Goal: Task Accomplishment & Management: Complete application form

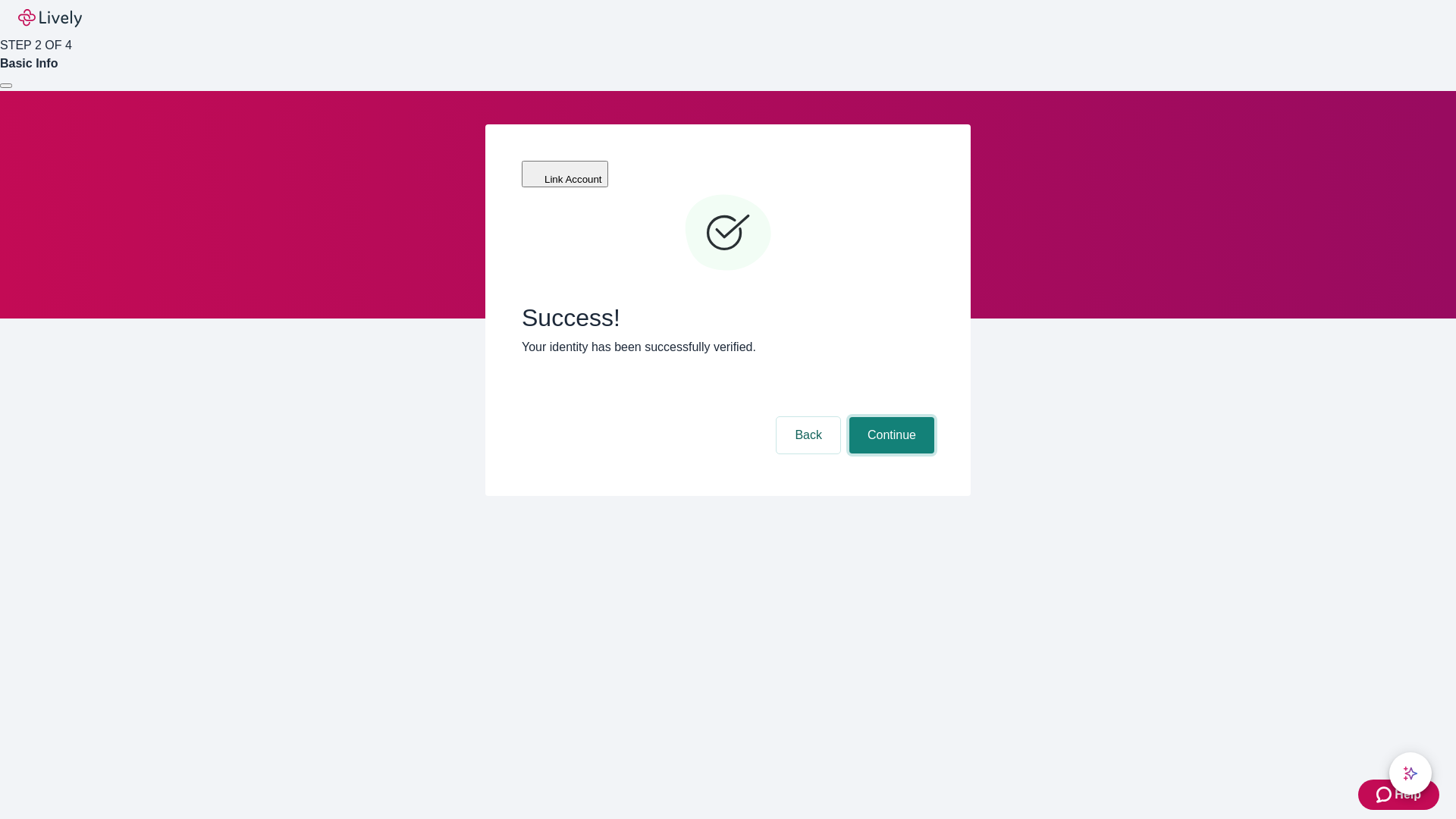
click at [890, 417] on button "Continue" at bounding box center [892, 435] width 85 height 36
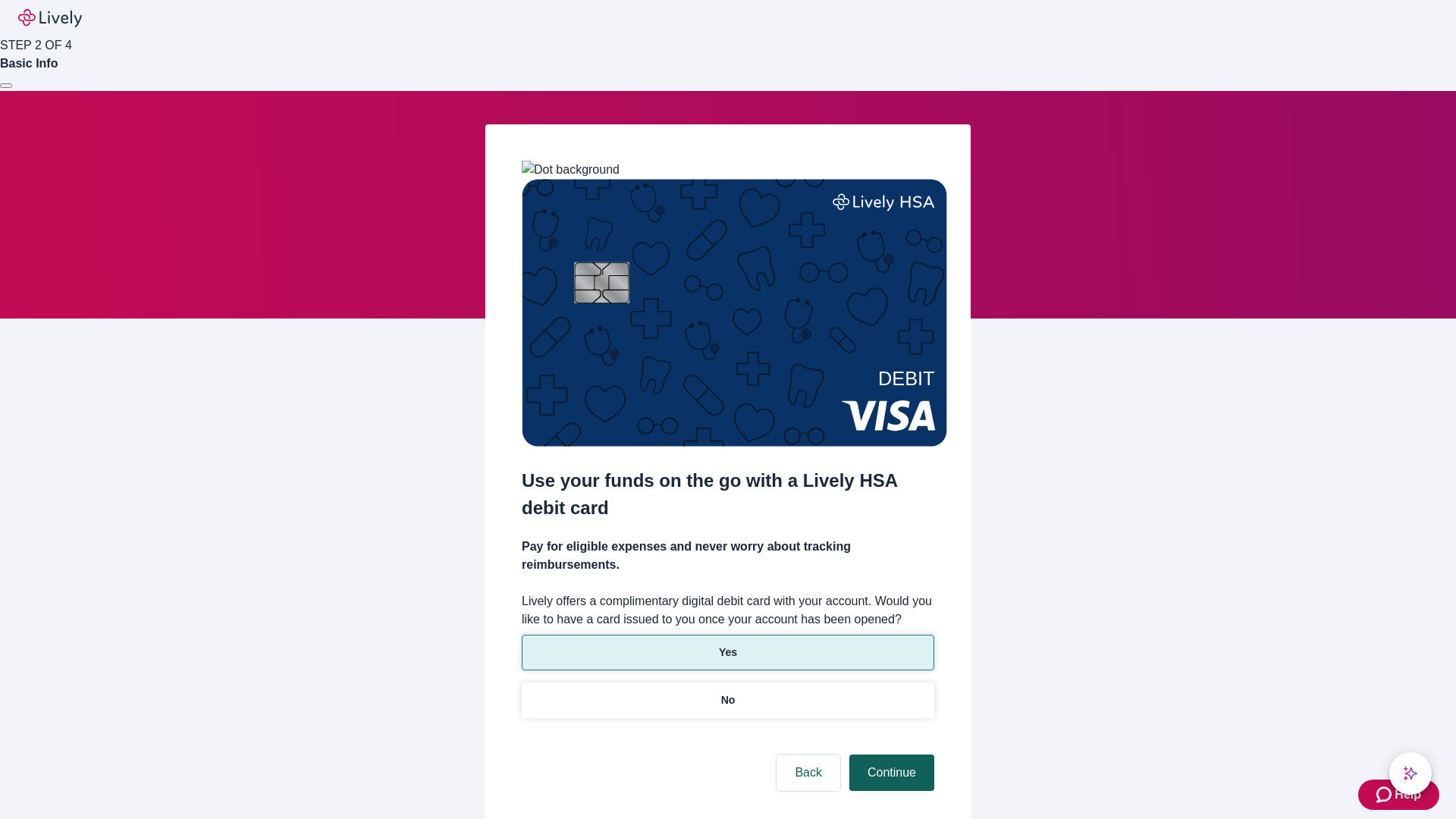
click at [728, 693] on p "No" at bounding box center [728, 701] width 14 height 16
click at [890, 754] on button "Continue" at bounding box center [892, 772] width 85 height 36
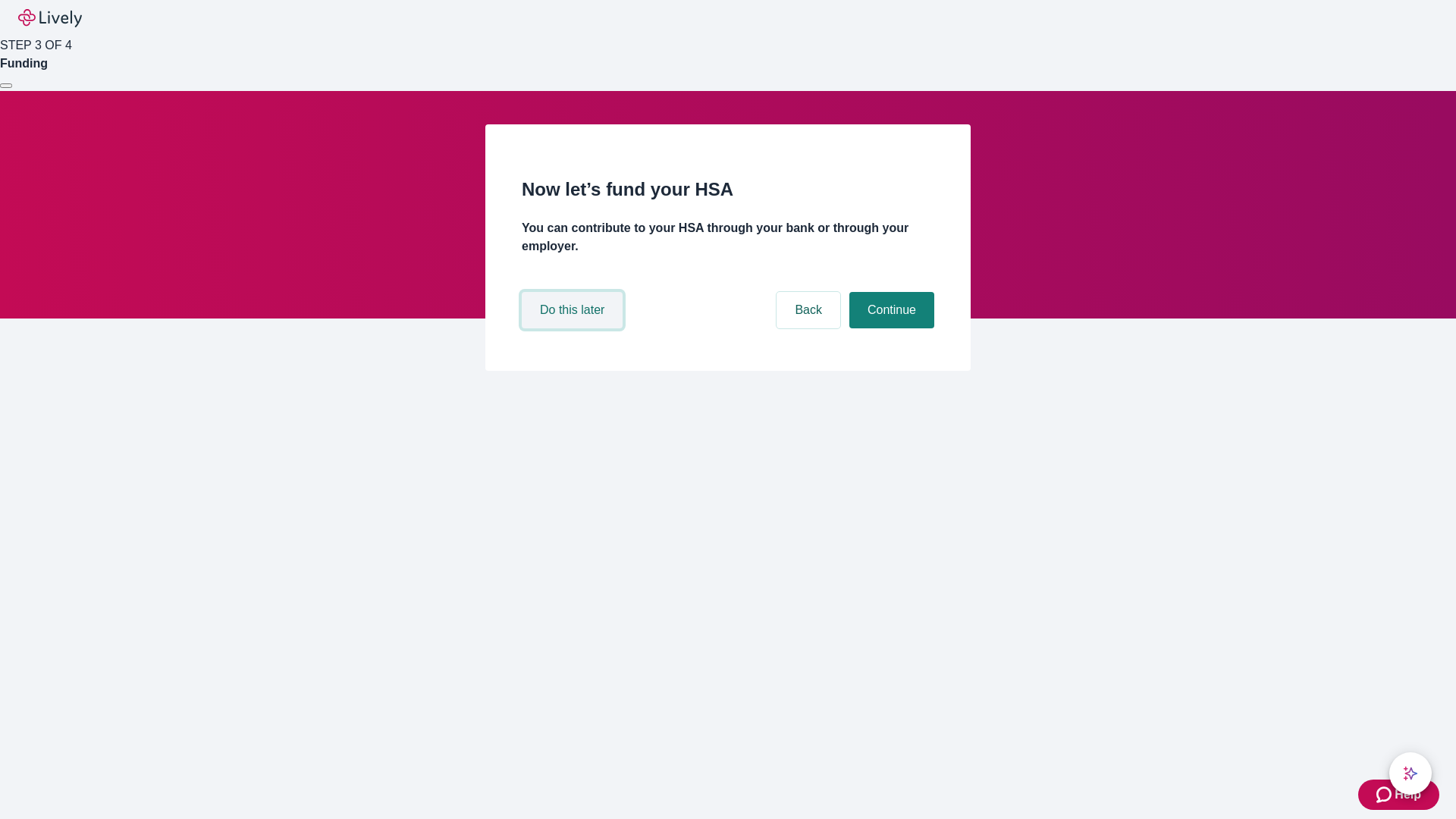
click at [574, 329] on button "Do this later" at bounding box center [572, 310] width 101 height 36
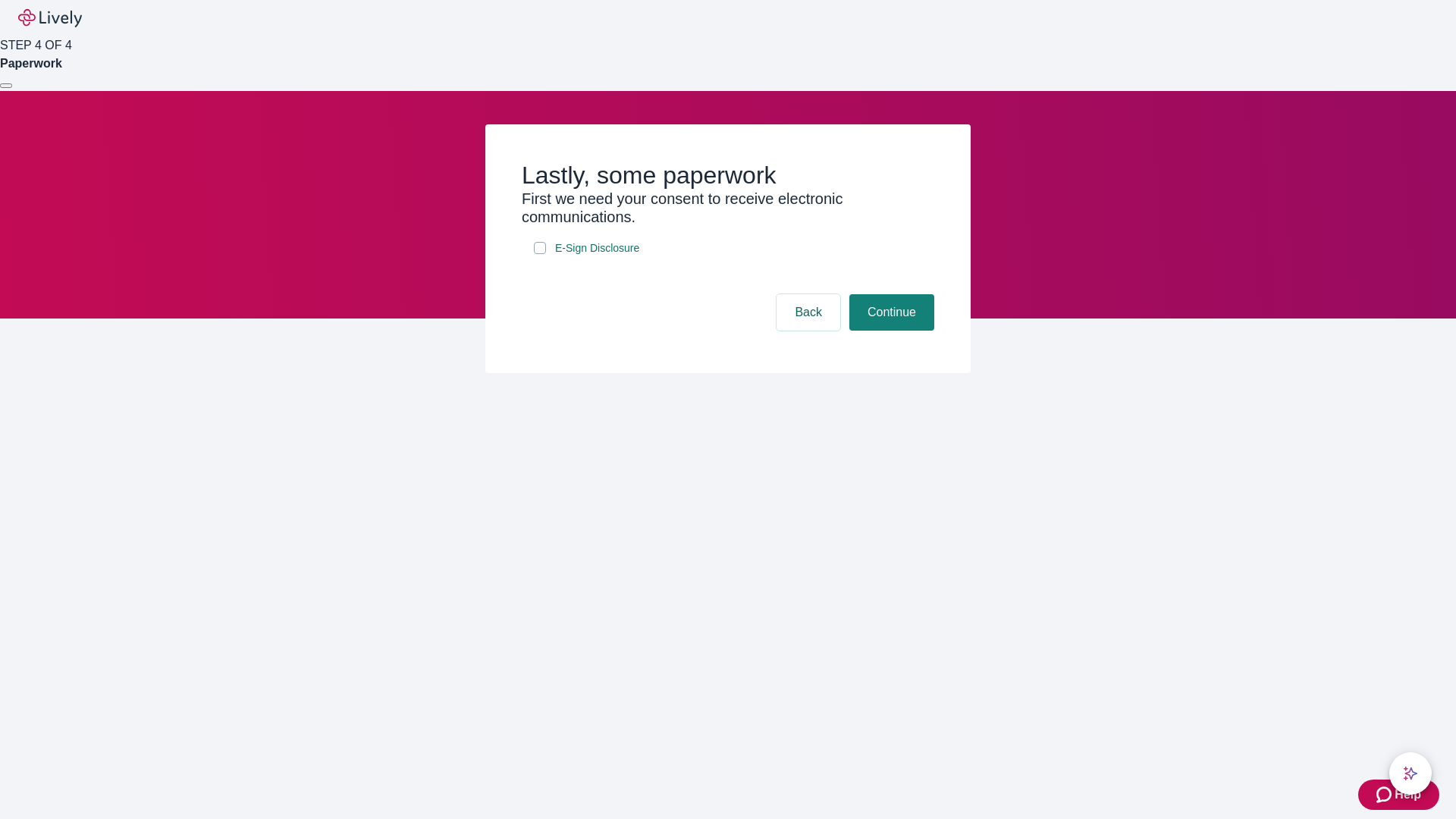
click at [540, 254] on input "E-Sign Disclosure" at bounding box center [540, 247] width 12 height 12
checkbox input "true"
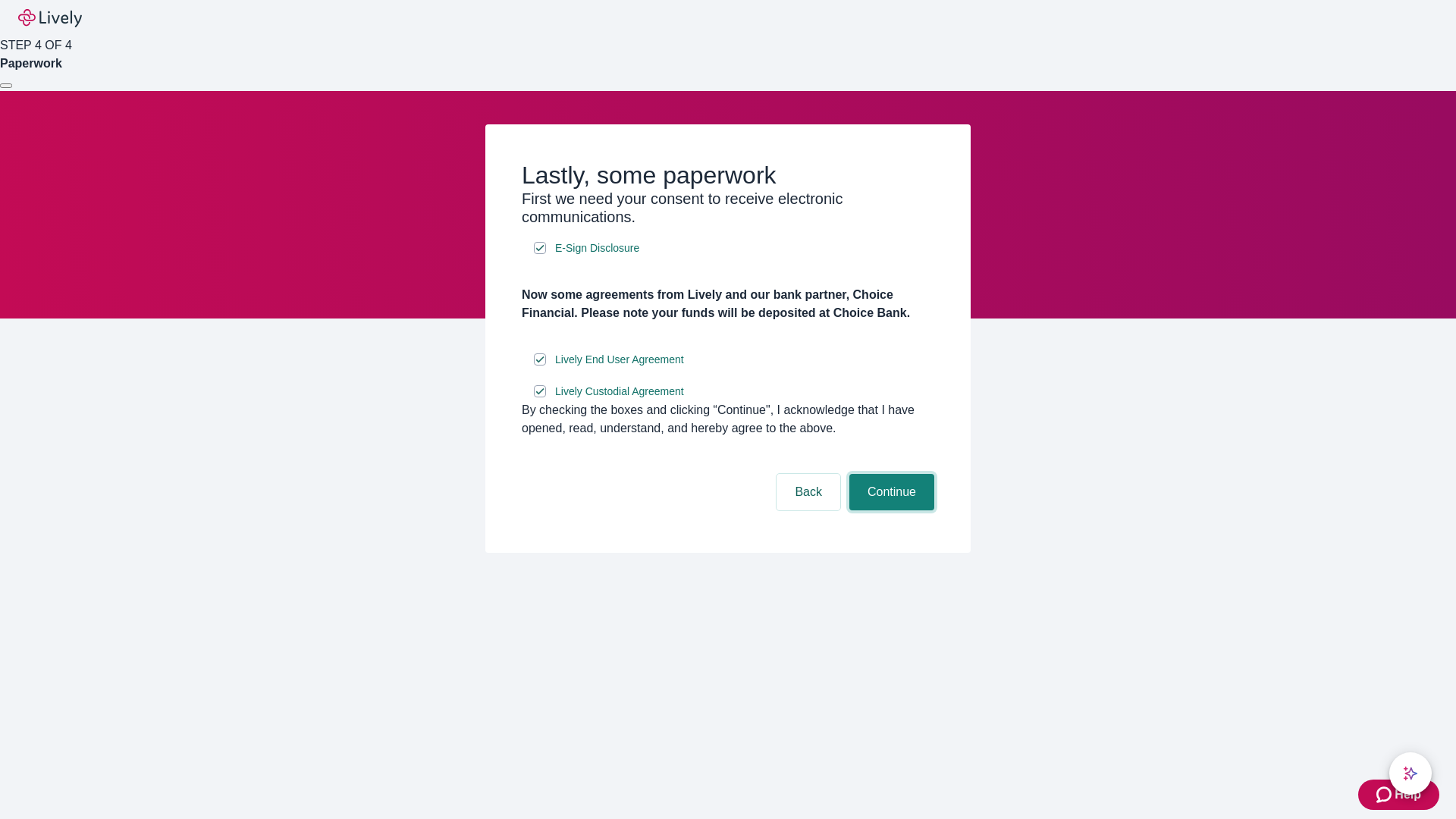
click at [890, 510] on button "Continue" at bounding box center [892, 492] width 85 height 36
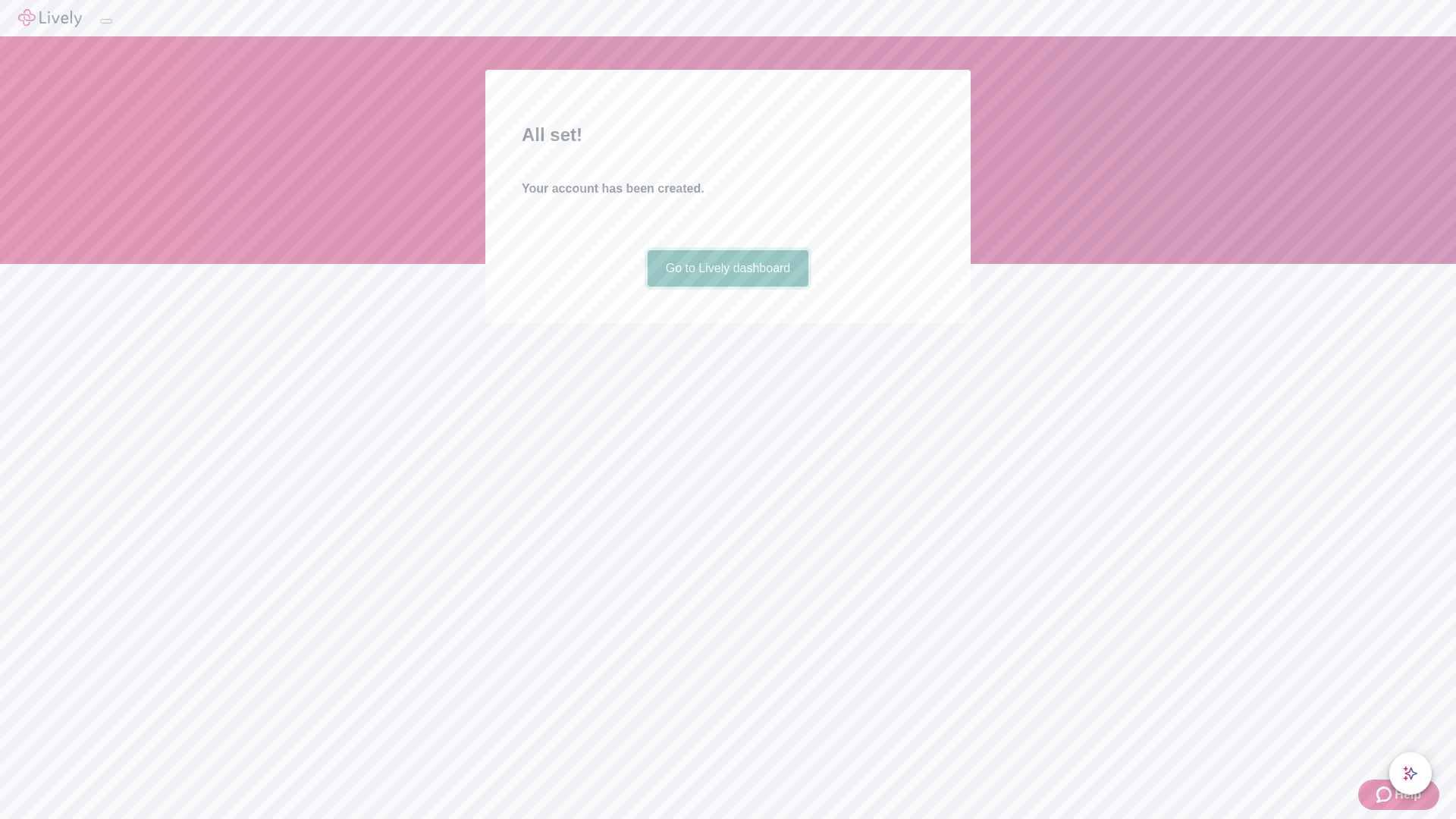
click at [728, 287] on link "Go to Lively dashboard" at bounding box center [728, 269] width 161 height 36
